Goal: Book appointment/travel/reservation

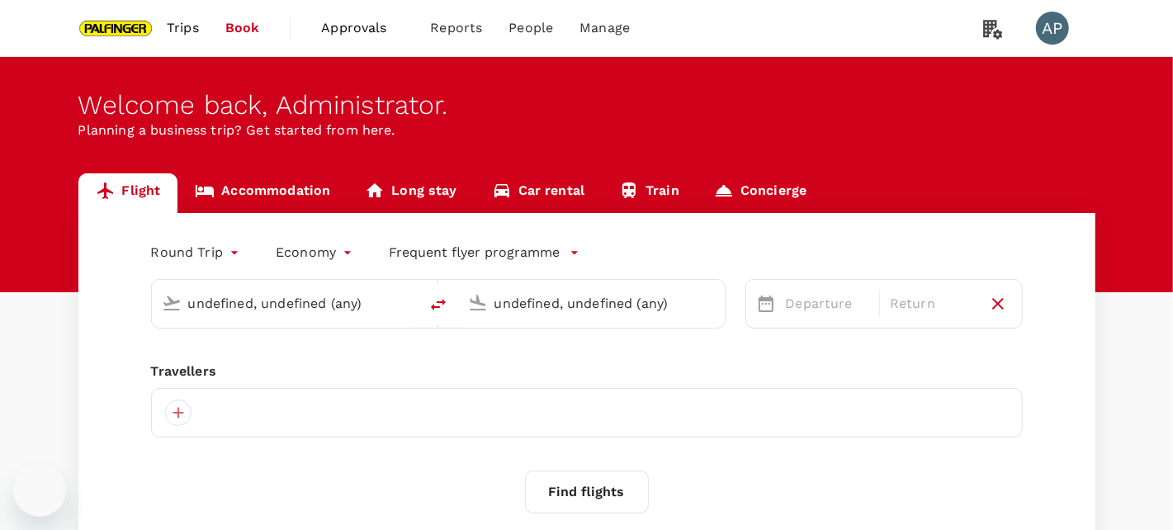
type input "Singapore Changi (SIN)"
type input "Shanghai Pudong Intl (PVG)"
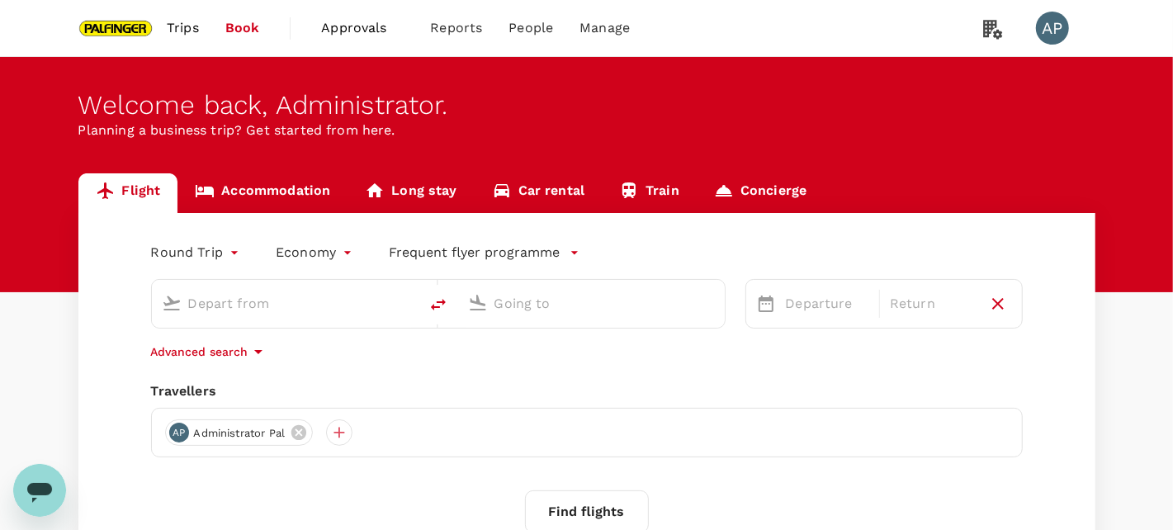
type input "Singapore Changi (SIN)"
type input "Shanghai Pudong Intl (PVG)"
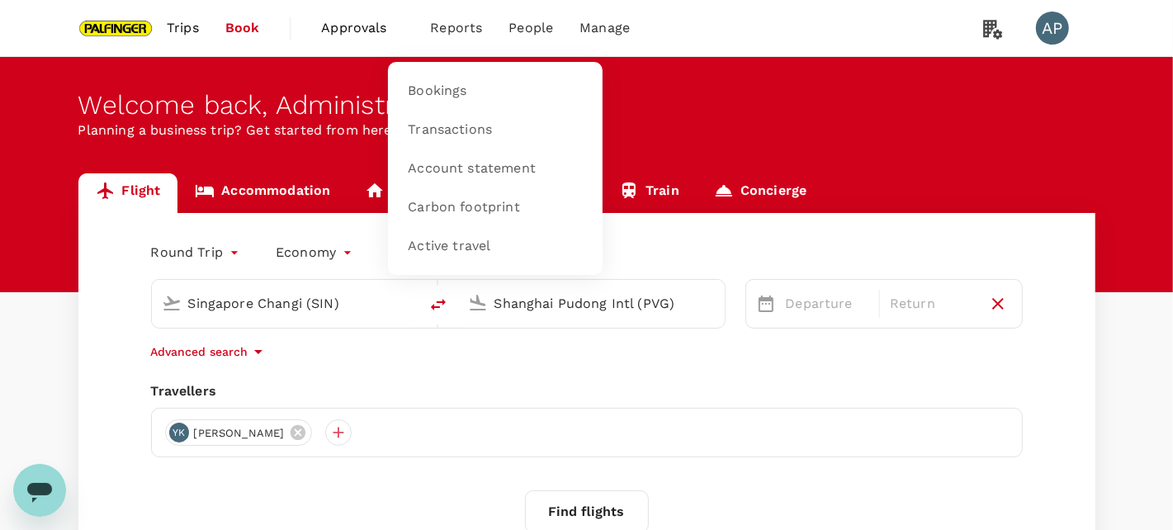
click at [445, 30] on span "Reports" at bounding box center [456, 28] width 52 height 20
click at [442, 93] on span "Bookings" at bounding box center [437, 91] width 59 height 19
